Goal: Navigation & Orientation: Find specific page/section

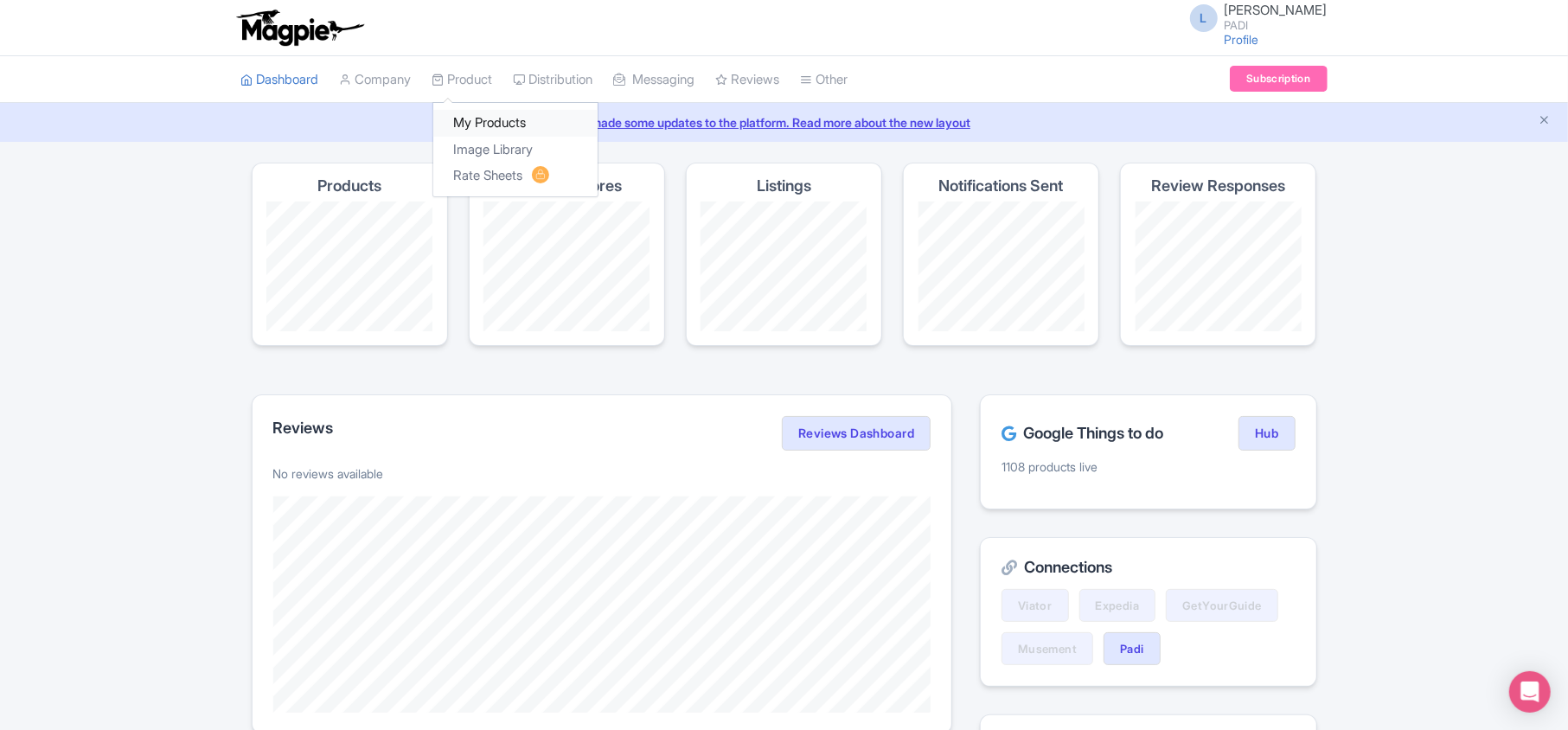
click at [489, 121] on link "My Products" at bounding box center [515, 123] width 164 height 27
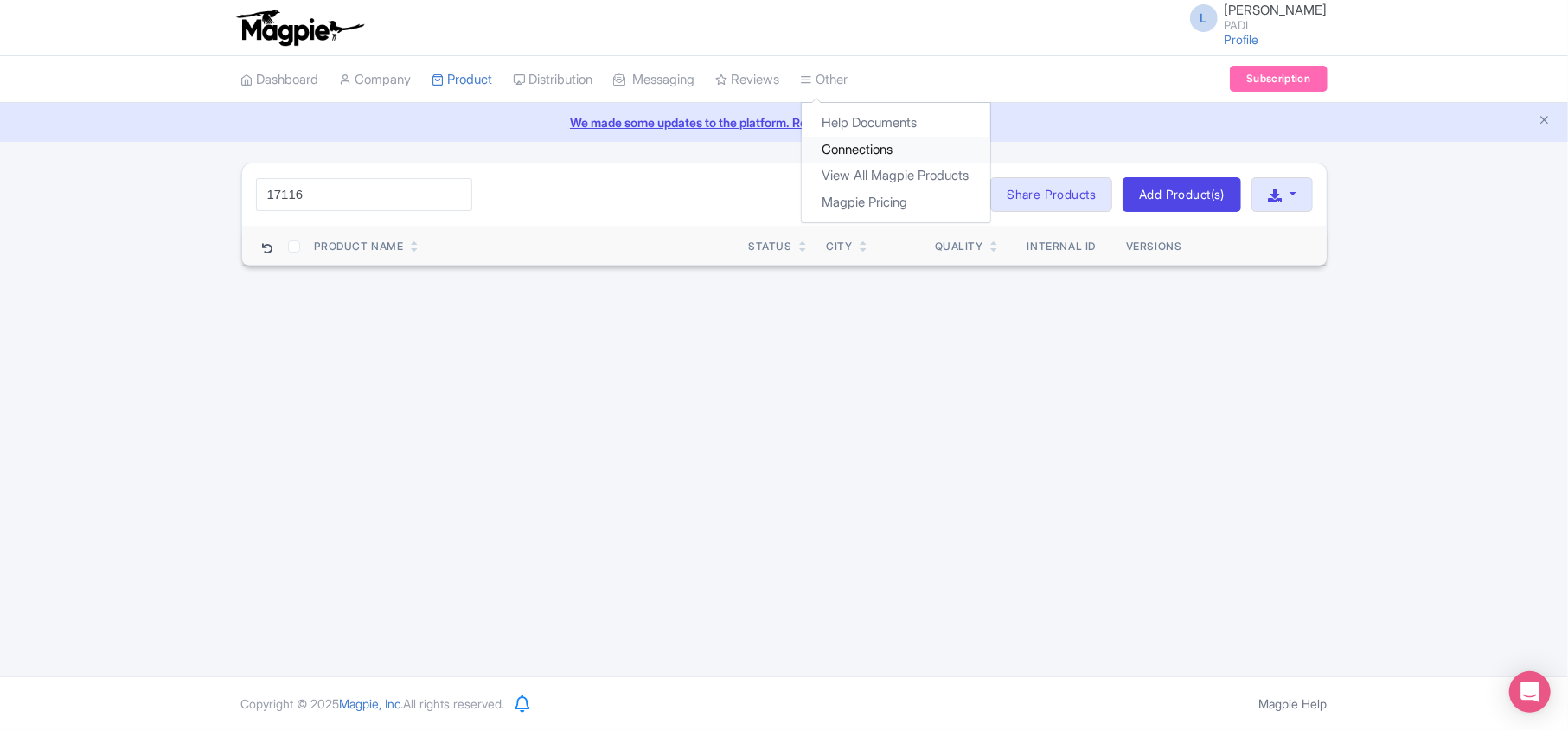
click at [890, 152] on link "Connections" at bounding box center [895, 150] width 188 height 27
